Goal: Find specific page/section: Find specific page/section

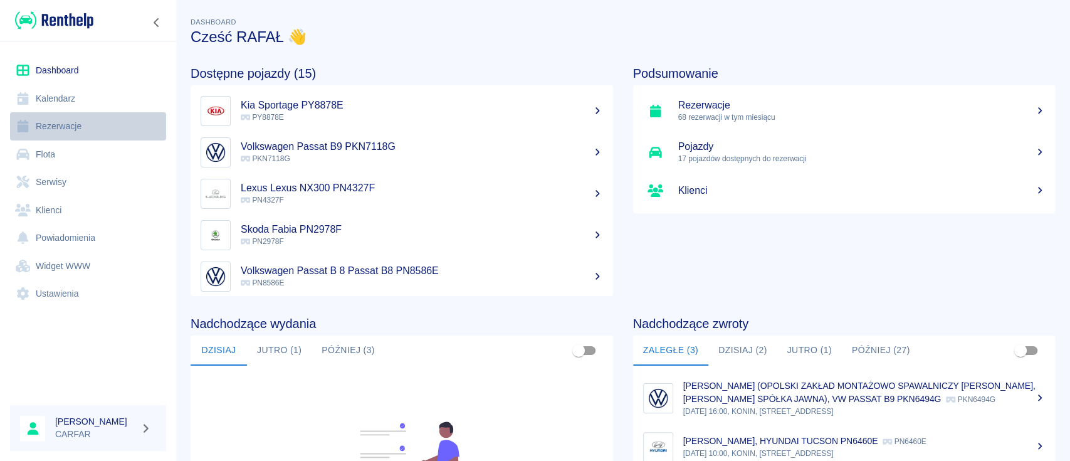
click at [66, 119] on link "Rezerwacje" at bounding box center [88, 126] width 156 height 28
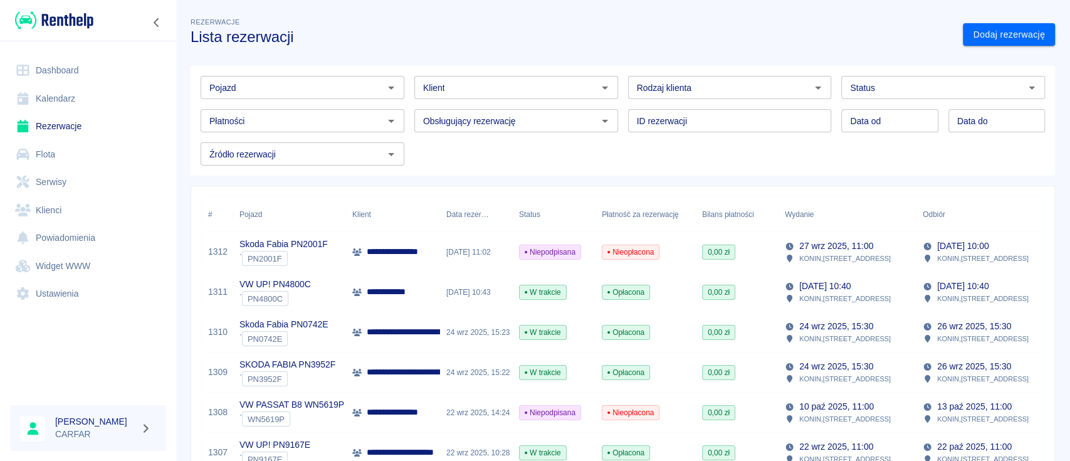
click at [669, 87] on div "Rodzaj klienta Rodzaj klienta" at bounding box center [730, 87] width 204 height 23
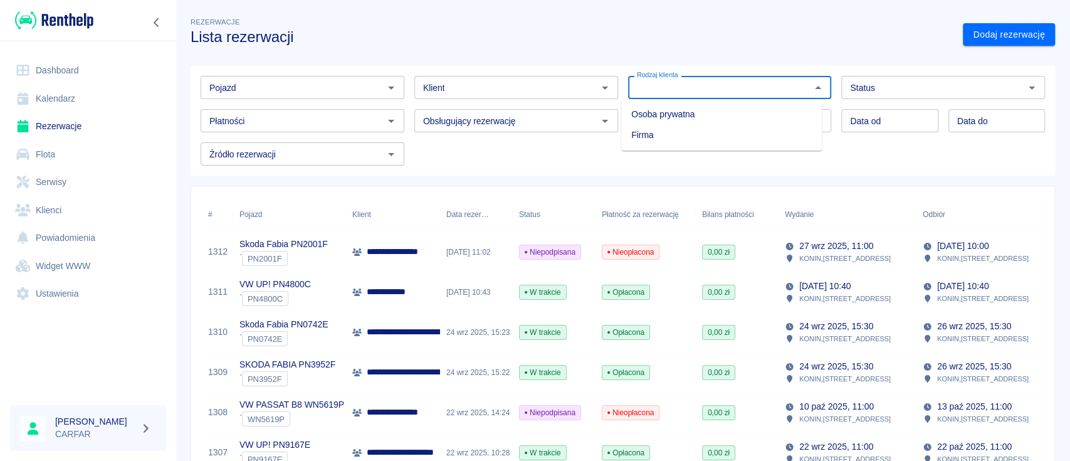
type input "s"
drag, startPoint x: 667, startPoint y: 86, endPoint x: 595, endPoint y: 86, distance: 72.7
click at [595, 86] on div "Pojazd Pojazd Klient Klient Rodzaj klienta s Rodzaj klienta Status Status Płatn…" at bounding box center [618, 116] width 854 height 100
click at [467, 167] on div "Pojazd Pojazd Klient Klient Rodzaj klienta Rodzaj klienta Status Status Płatnoś…" at bounding box center [623, 121] width 864 height 110
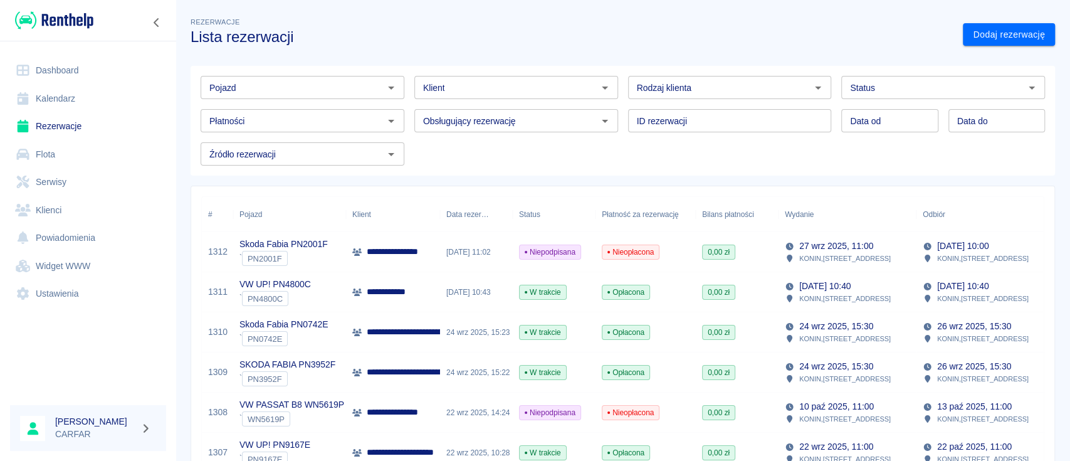
click at [491, 90] on input "Klient" at bounding box center [505, 88] width 175 height 16
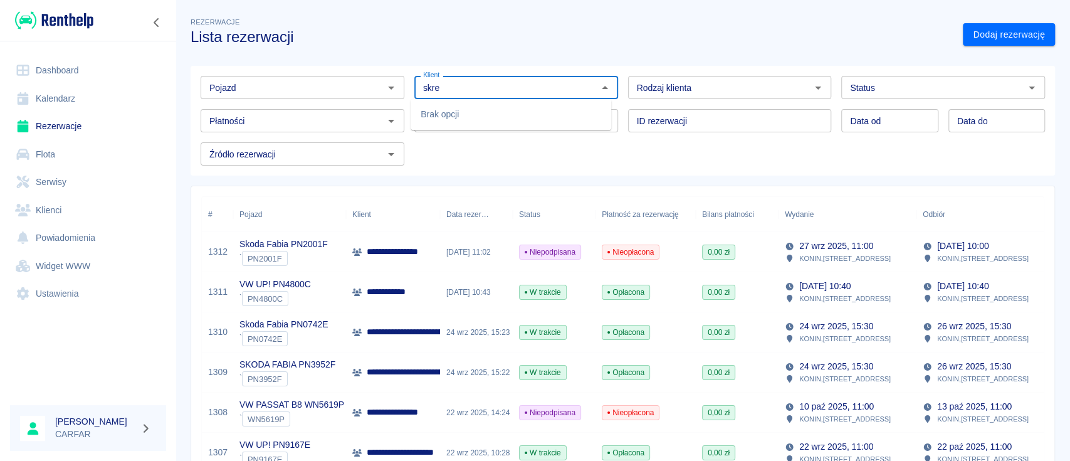
type input "skre"
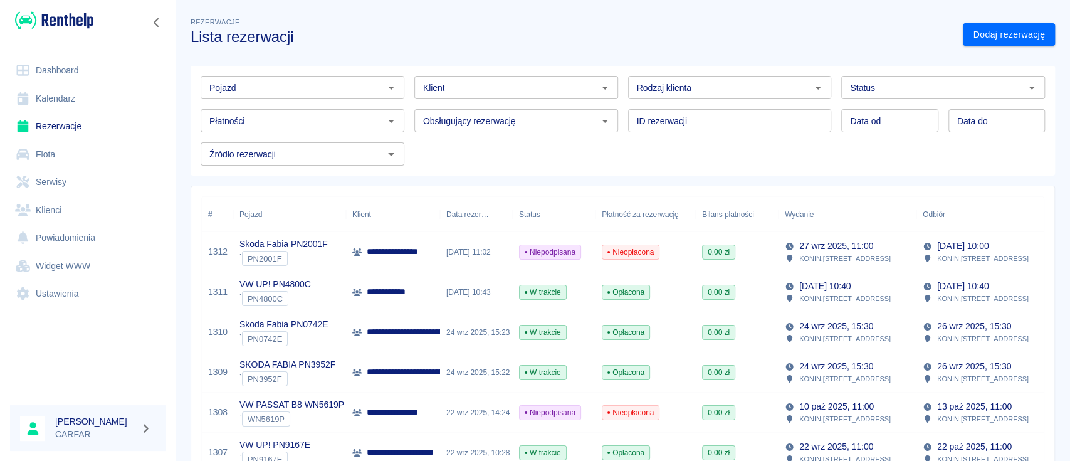
click at [512, 42] on h3 "Lista rezerwacji" at bounding box center [572, 37] width 762 height 18
click at [83, 8] on div at bounding box center [88, 20] width 176 height 41
click at [80, 23] on img at bounding box center [54, 20] width 78 height 21
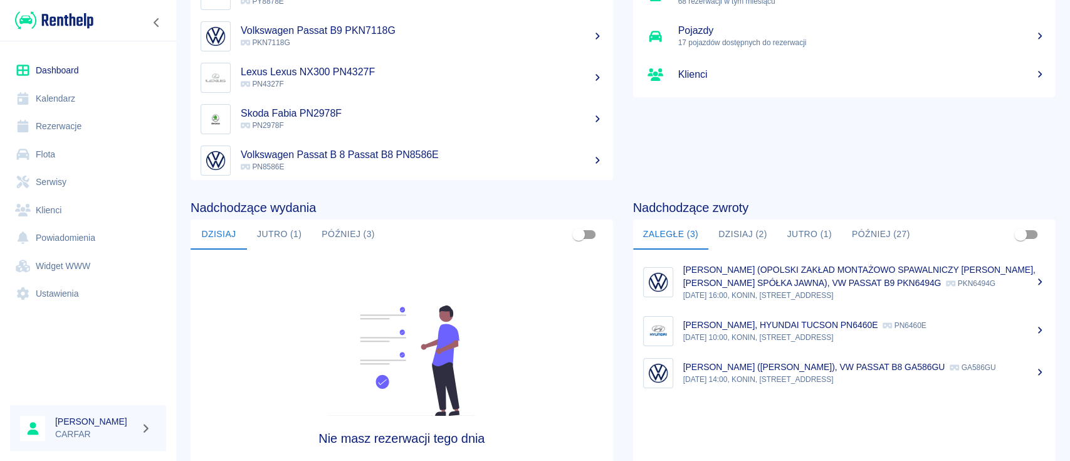
scroll to position [192, 0]
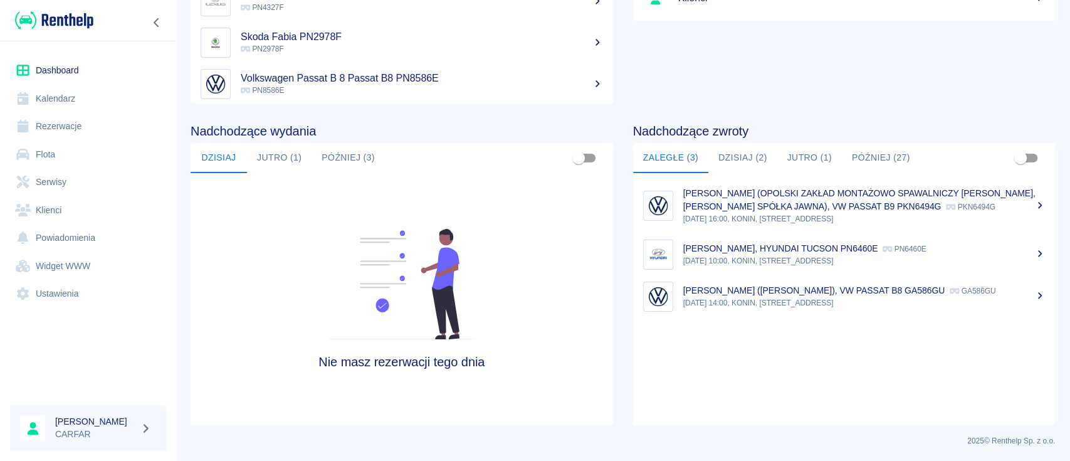
click at [1038, 208] on icon at bounding box center [1040, 205] width 4 height 7
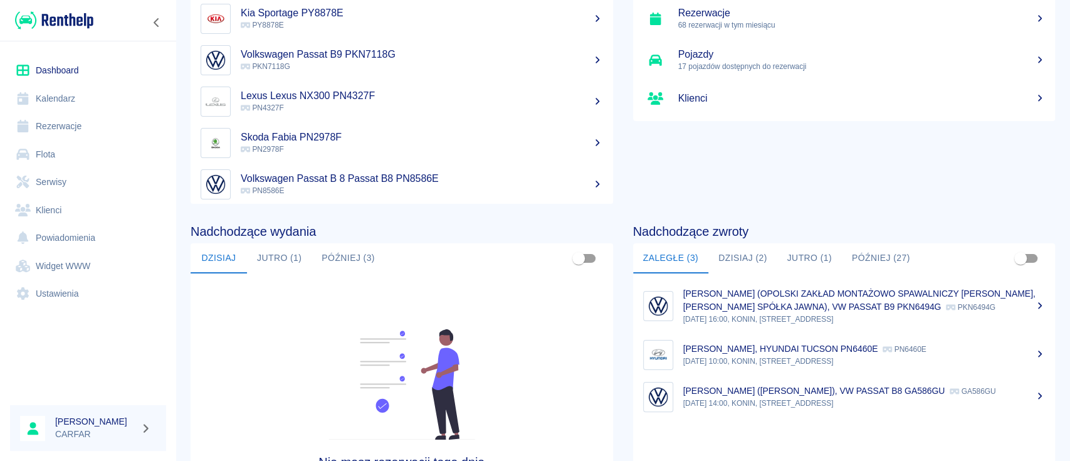
scroll to position [192, 0]
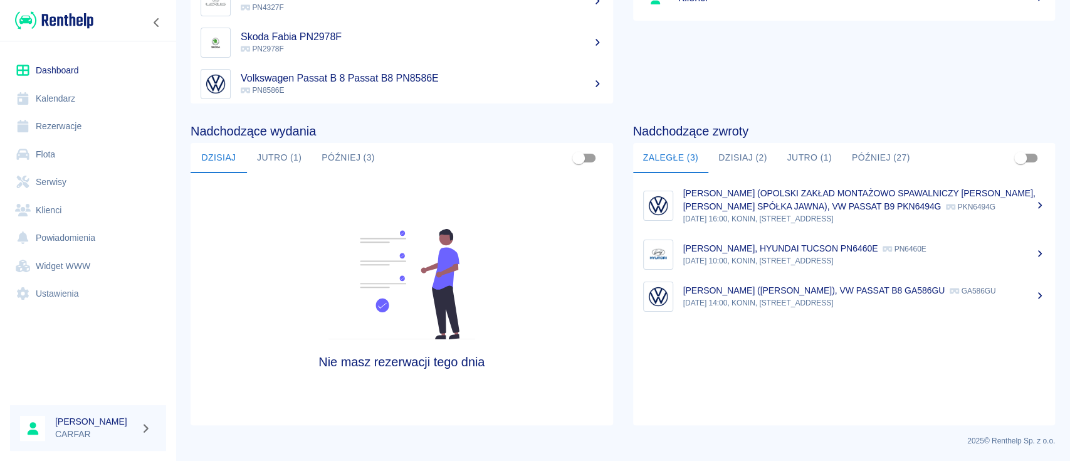
click at [735, 154] on button "Dzisiaj (2)" at bounding box center [742, 158] width 69 height 30
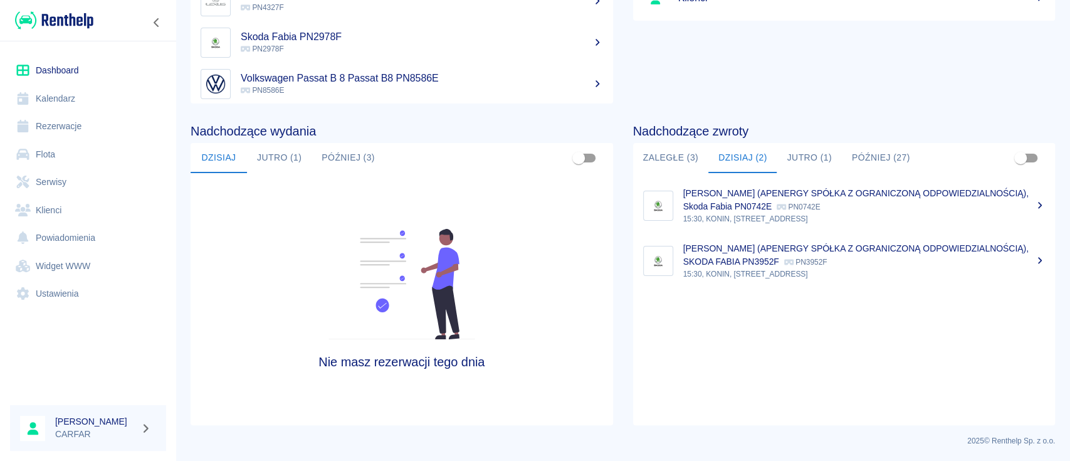
click at [784, 161] on button "Jutro (1)" at bounding box center [808, 158] width 65 height 30
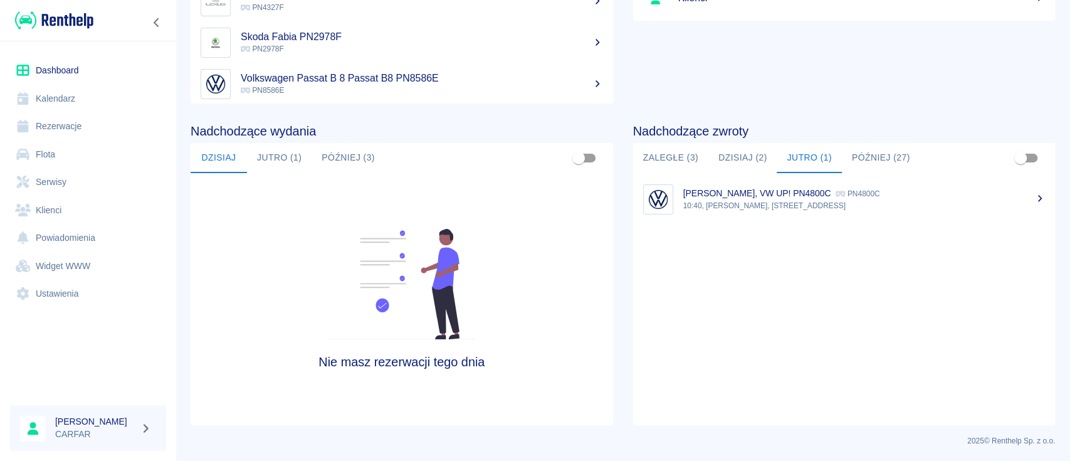
click at [751, 164] on button "Dzisiaj (2)" at bounding box center [742, 158] width 69 height 30
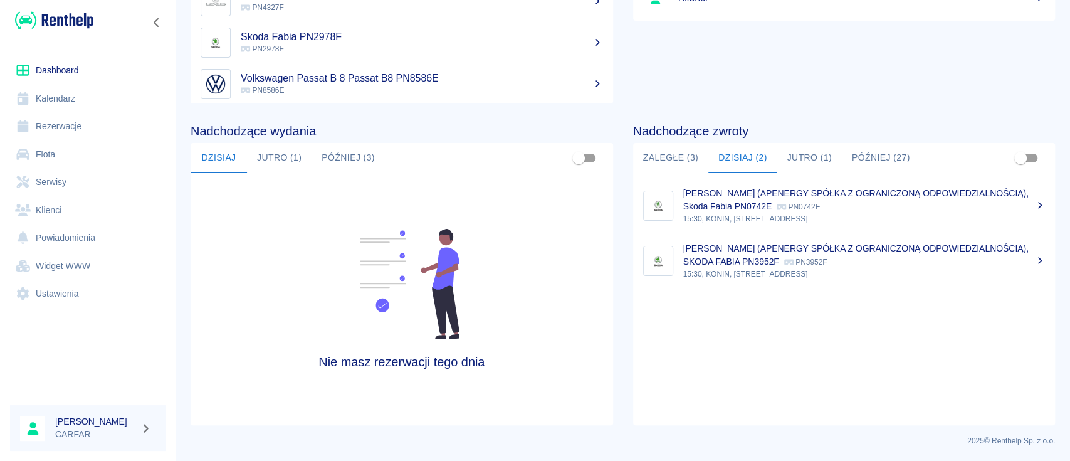
click at [809, 168] on button "Jutro (1)" at bounding box center [808, 158] width 65 height 30
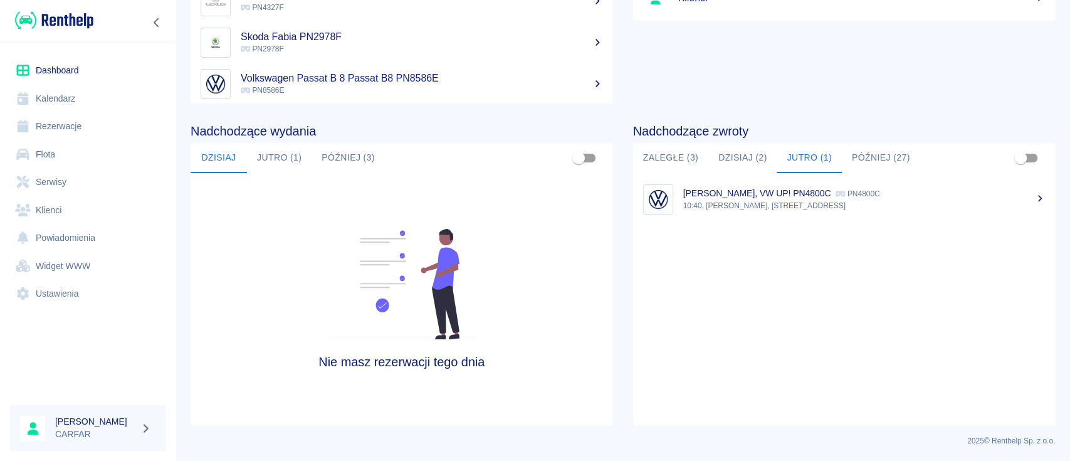
scroll to position [0, 0]
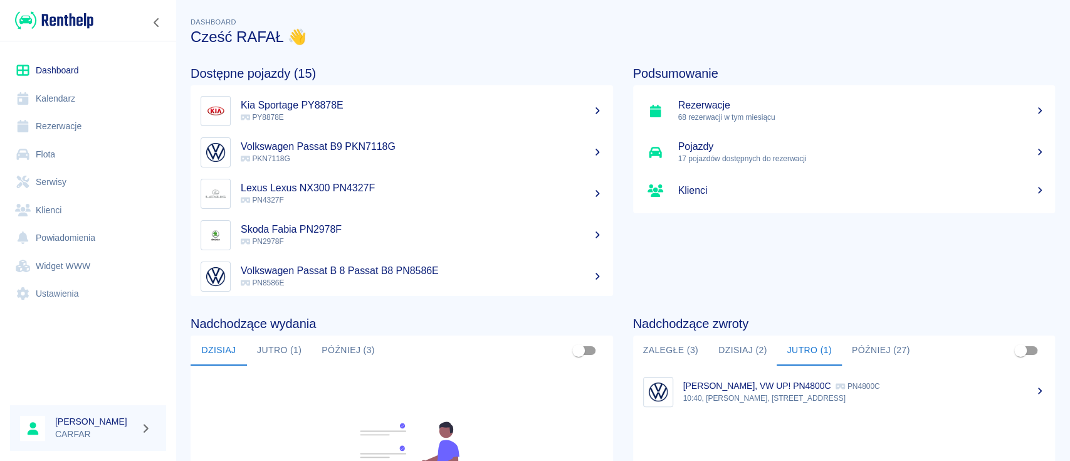
click at [291, 349] on button "Jutro (1)" at bounding box center [279, 350] width 65 height 30
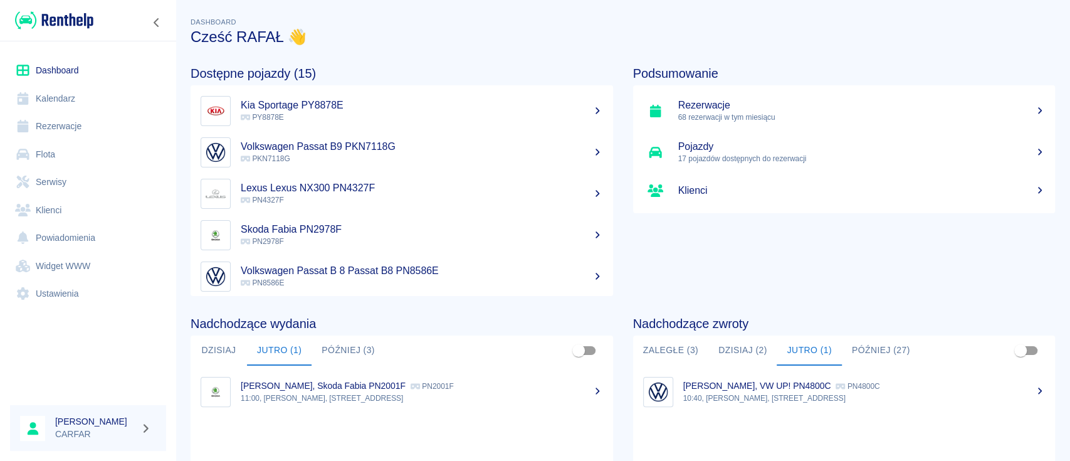
scroll to position [83, 0]
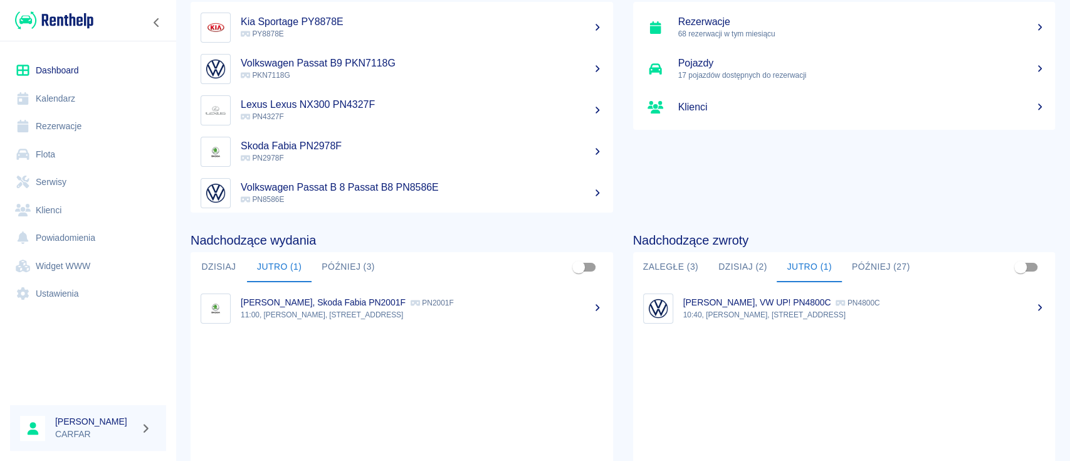
click at [326, 310] on p "11:00, [PERSON_NAME], [STREET_ADDRESS]" at bounding box center [422, 314] width 362 height 11
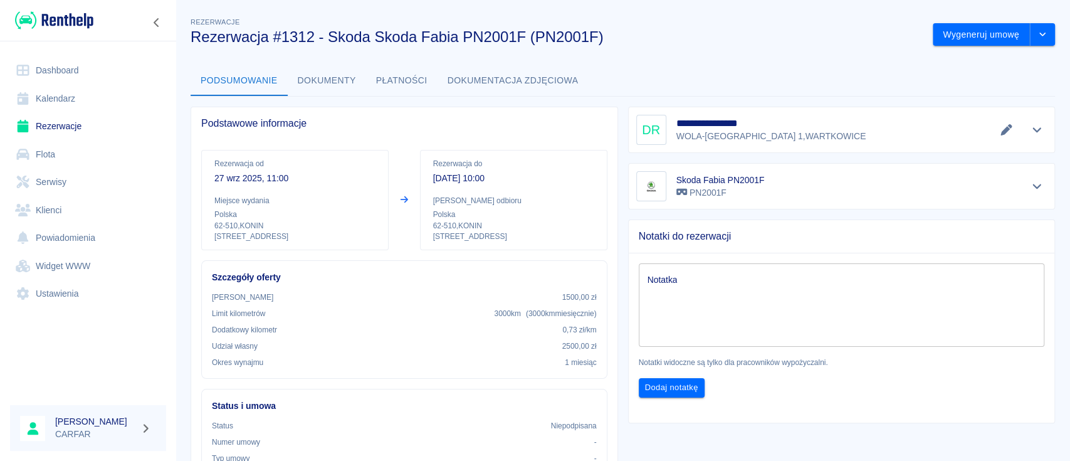
click at [761, 399] on div "Notatka x Notatka Notatki widoczne są tylko dla pracowników wypożyczalni. Dodaj…" at bounding box center [837, 325] width 436 height 164
click at [73, 18] on img at bounding box center [54, 20] width 78 height 21
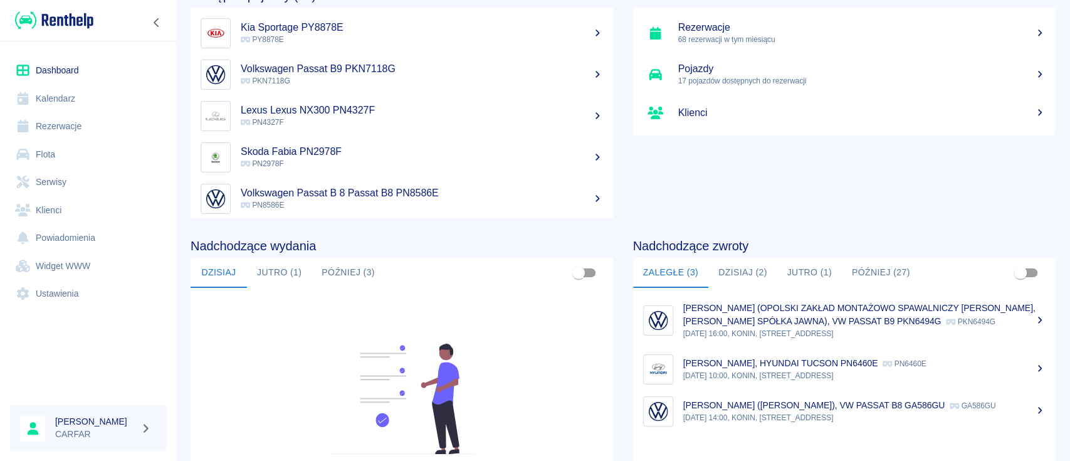
scroll to position [167, 0]
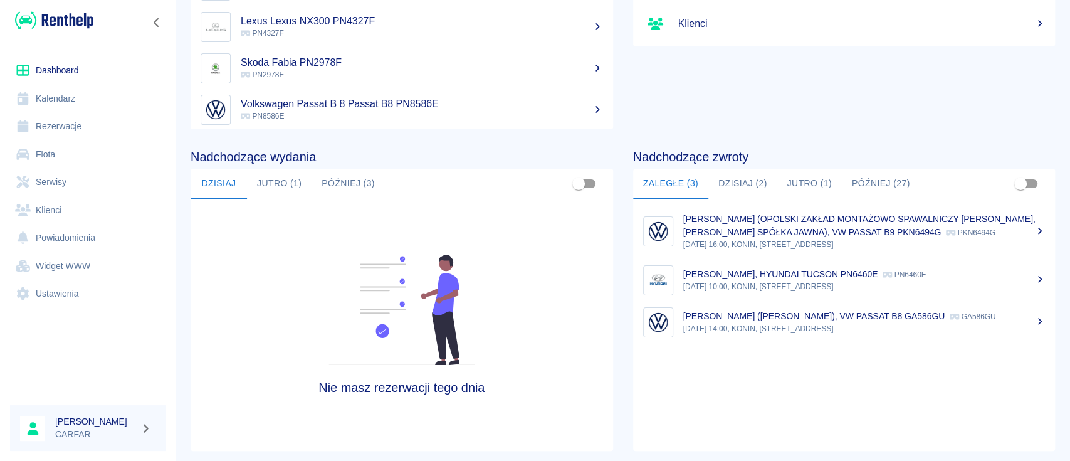
click at [847, 227] on p "[PERSON_NAME] (OPOLSKI ZAKŁAD MONTAŻOWO SPAWALNICZY [PERSON_NAME], [PERSON_NAME…" at bounding box center [859, 225] width 352 height 23
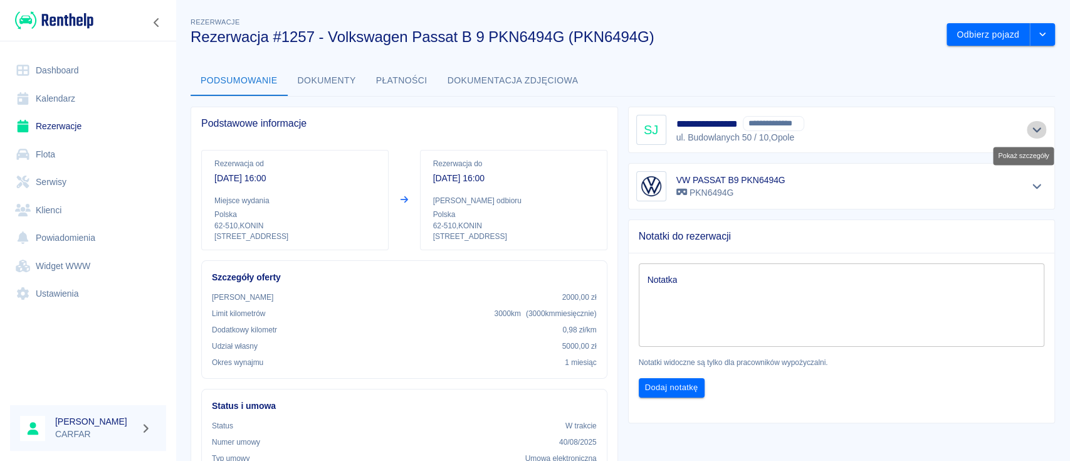
click at [1030, 131] on icon "Pokaż szczegóły" at bounding box center [1037, 129] width 14 height 11
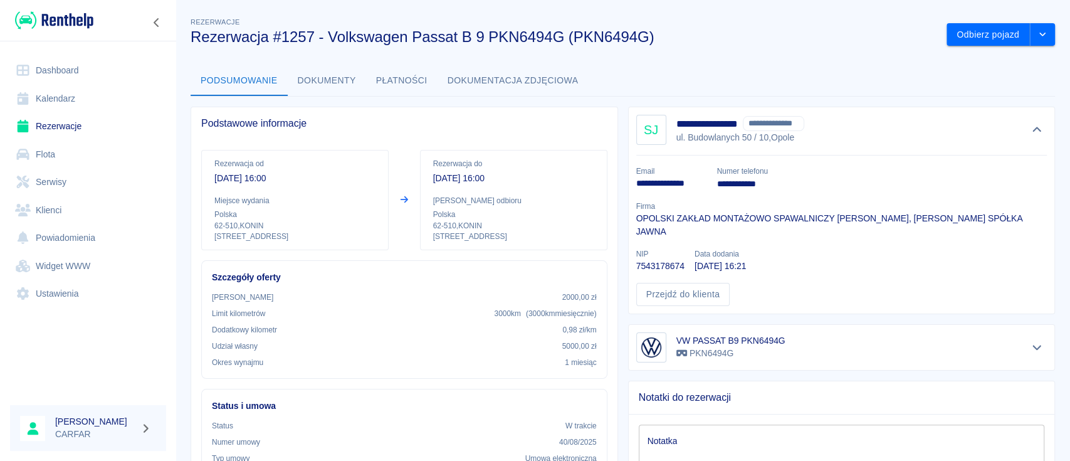
click at [53, 20] on img at bounding box center [54, 20] width 78 height 21
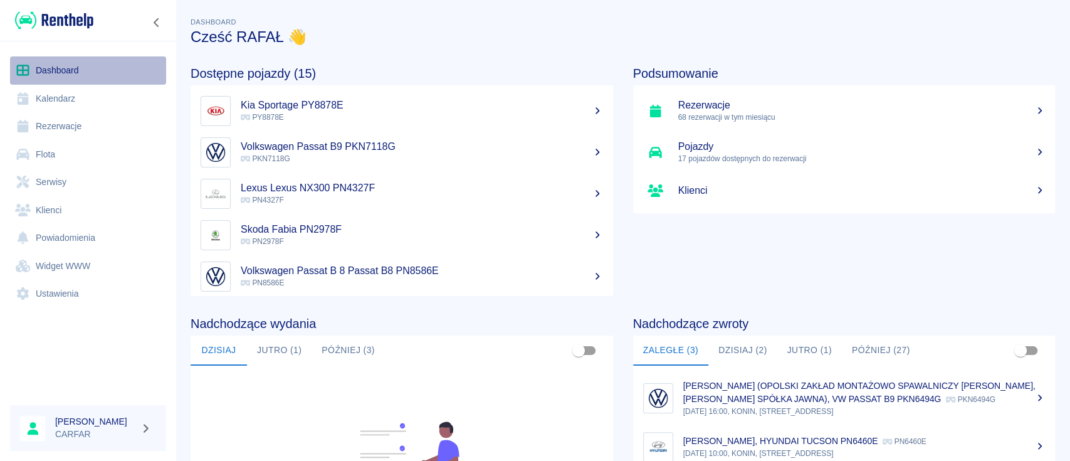
click at [56, 73] on link "Dashboard" at bounding box center [88, 70] width 156 height 28
drag, startPoint x: 49, startPoint y: 35, endPoint x: 41, endPoint y: 21, distance: 15.7
click at [48, 35] on div at bounding box center [88, 20] width 176 height 41
click at [41, 21] on img at bounding box center [54, 20] width 78 height 21
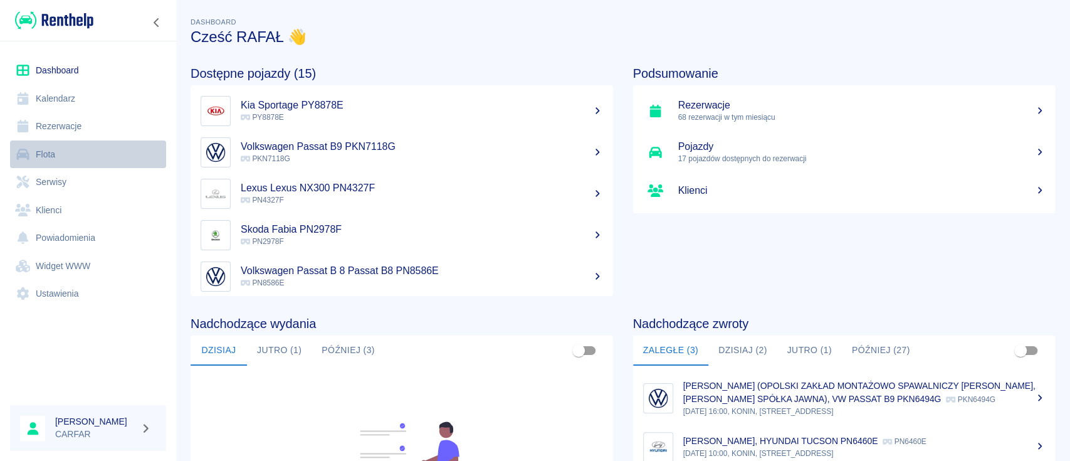
click at [62, 158] on link "Flota" at bounding box center [88, 154] width 156 height 28
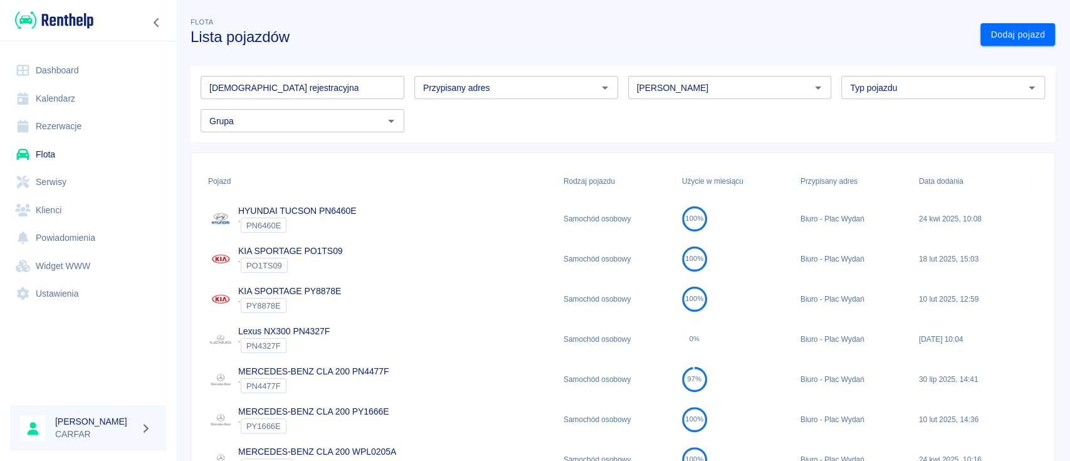
click at [376, 92] on input "[DEMOGRAPHIC_DATA] rejestracyjna" at bounding box center [303, 87] width 204 height 23
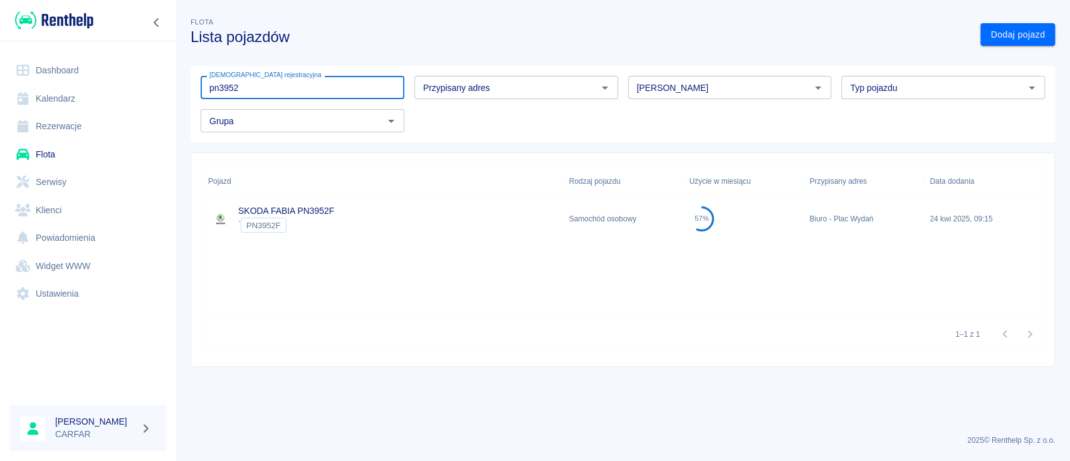
type input "pn3952"
click at [689, 232] on div "57%" at bounding box center [742, 219] width 120 height 40
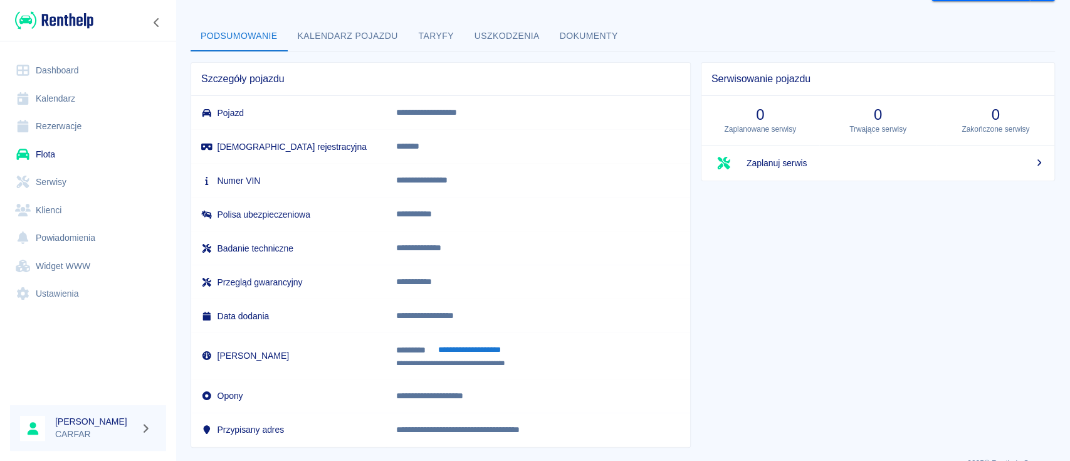
scroll to position [66, 0]
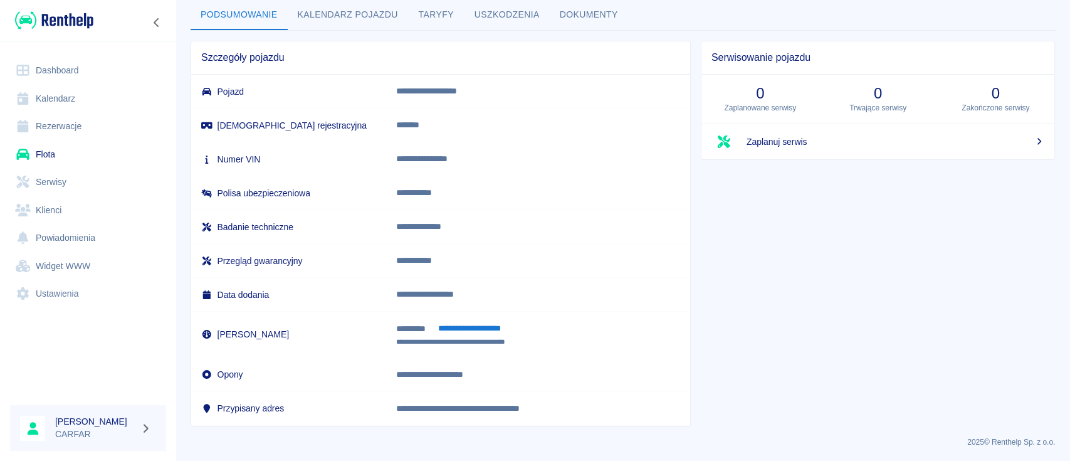
click at [70, 21] on img at bounding box center [54, 20] width 78 height 21
